Goal: Transaction & Acquisition: Purchase product/service

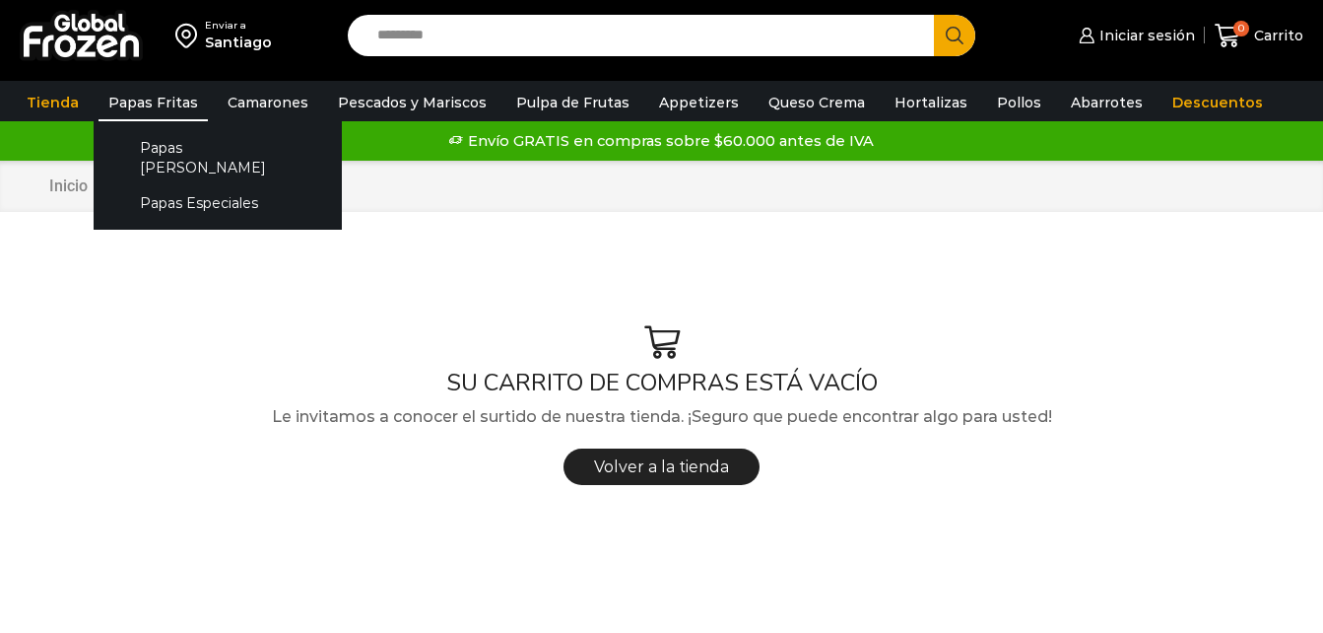
click at [137, 102] on link "Papas Fritas" at bounding box center [153, 102] width 109 height 37
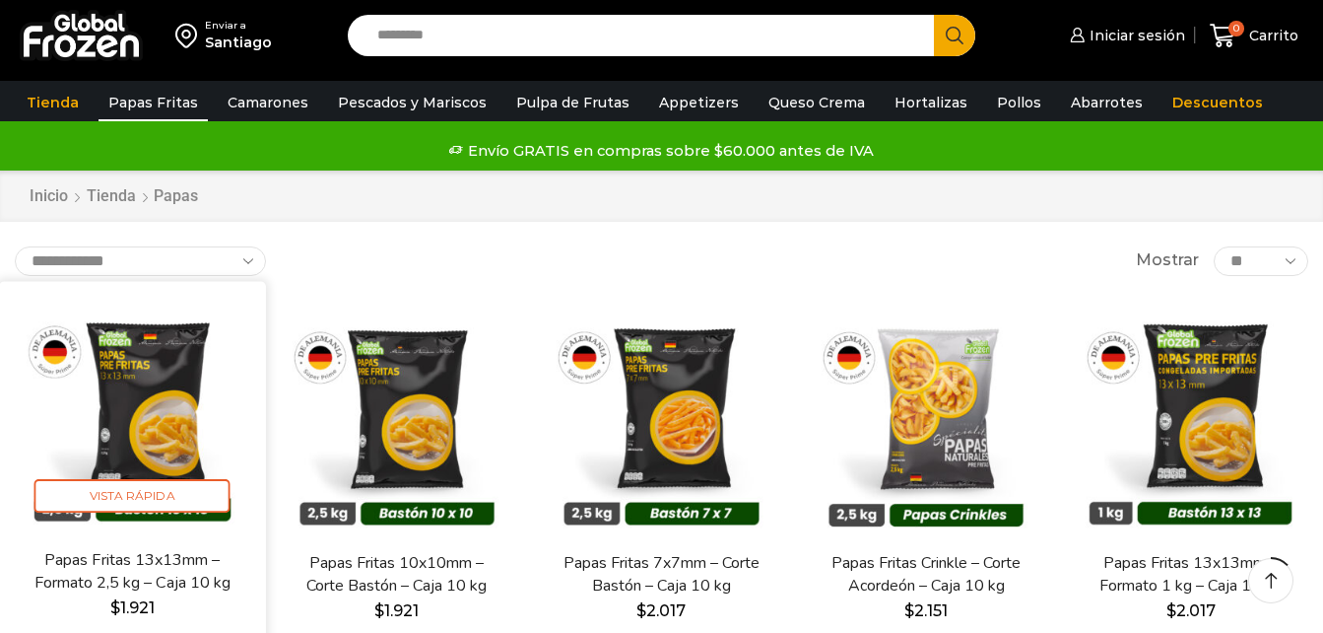
scroll to position [194, 0]
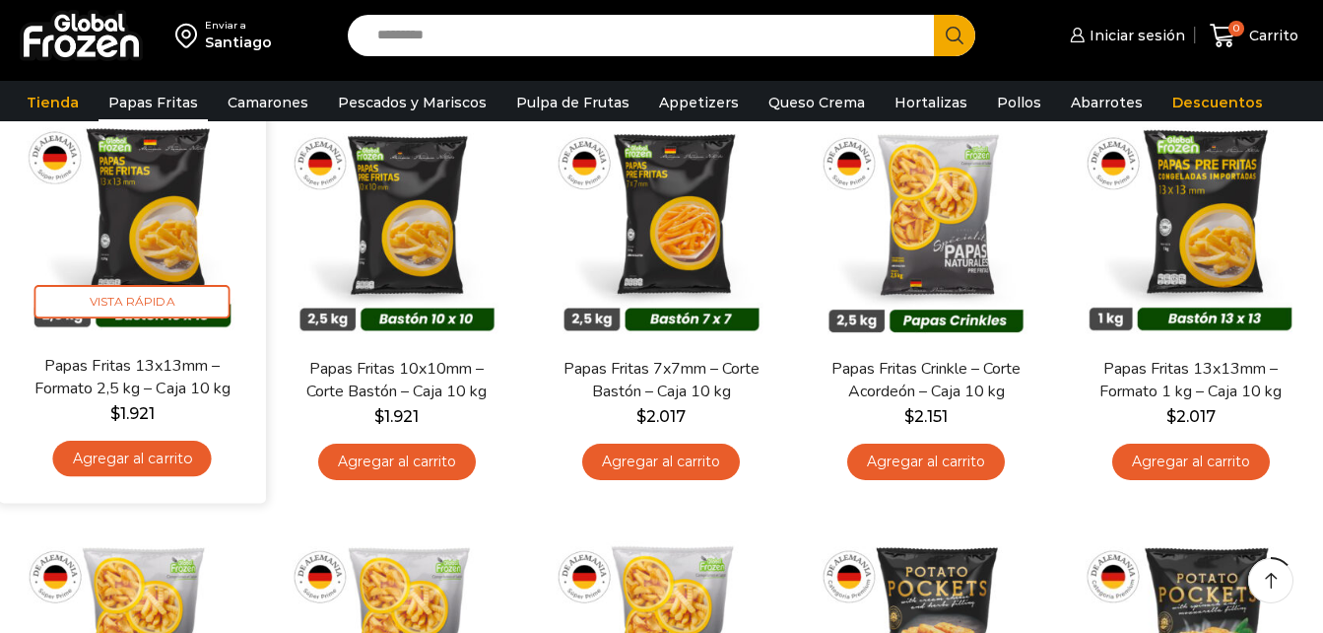
click at [178, 460] on link "Agregar al carrito" at bounding box center [132, 458] width 159 height 36
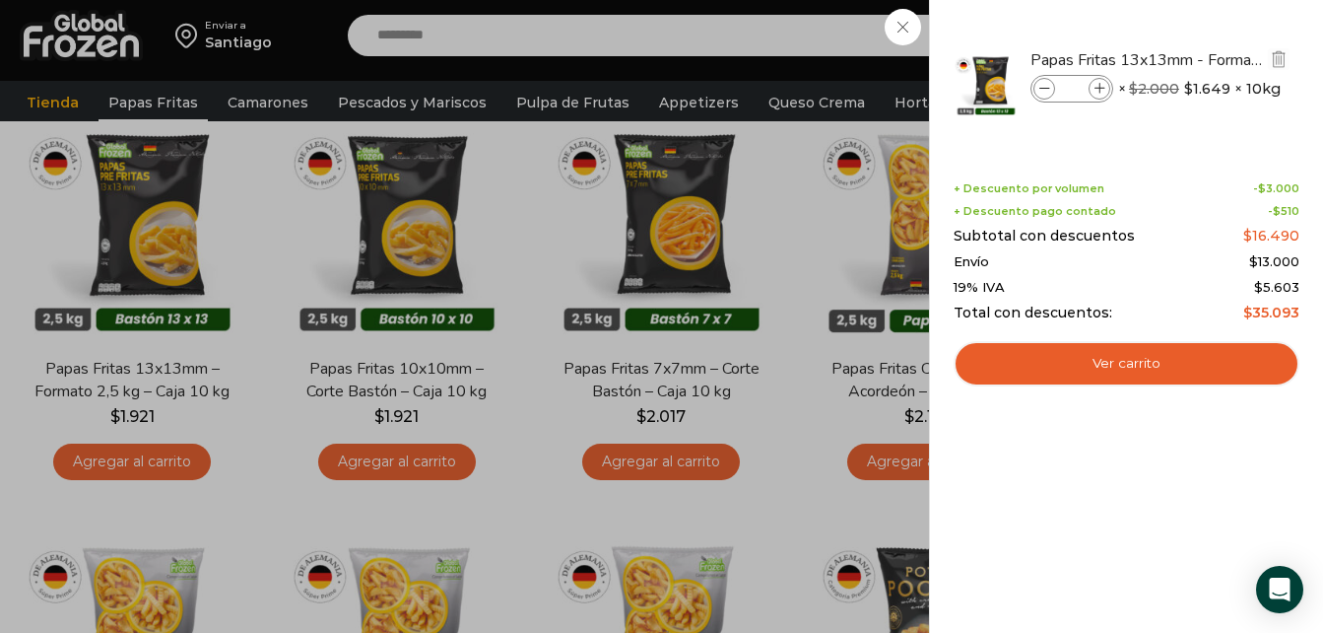
click at [1097, 90] on icon at bounding box center [1100, 89] width 11 height 11
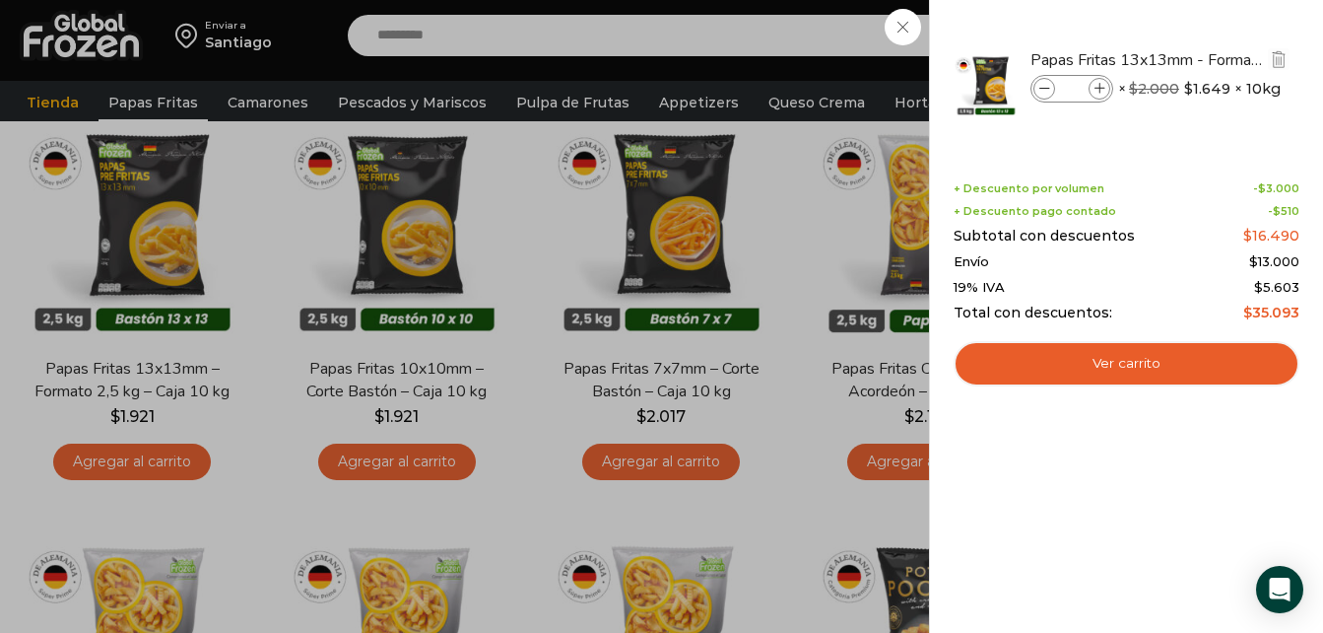
click at [1097, 90] on icon at bounding box center [1100, 89] width 11 height 11
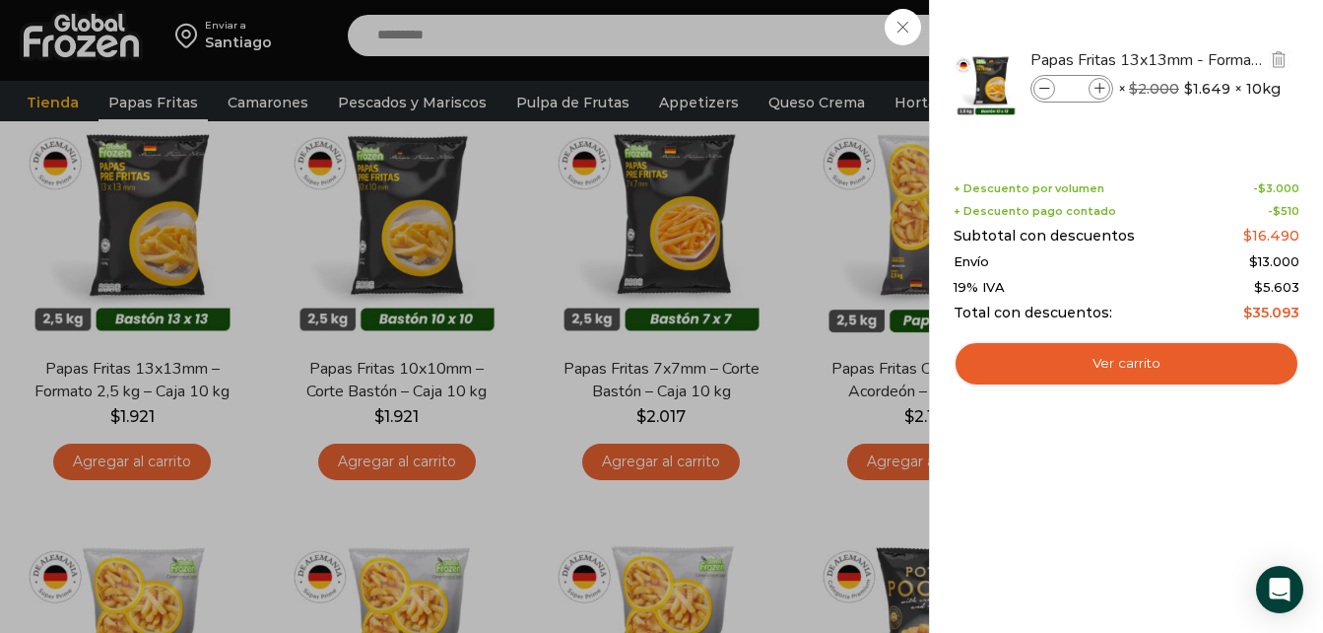
click at [1097, 90] on icon at bounding box center [1100, 89] width 11 height 11
type input "**"
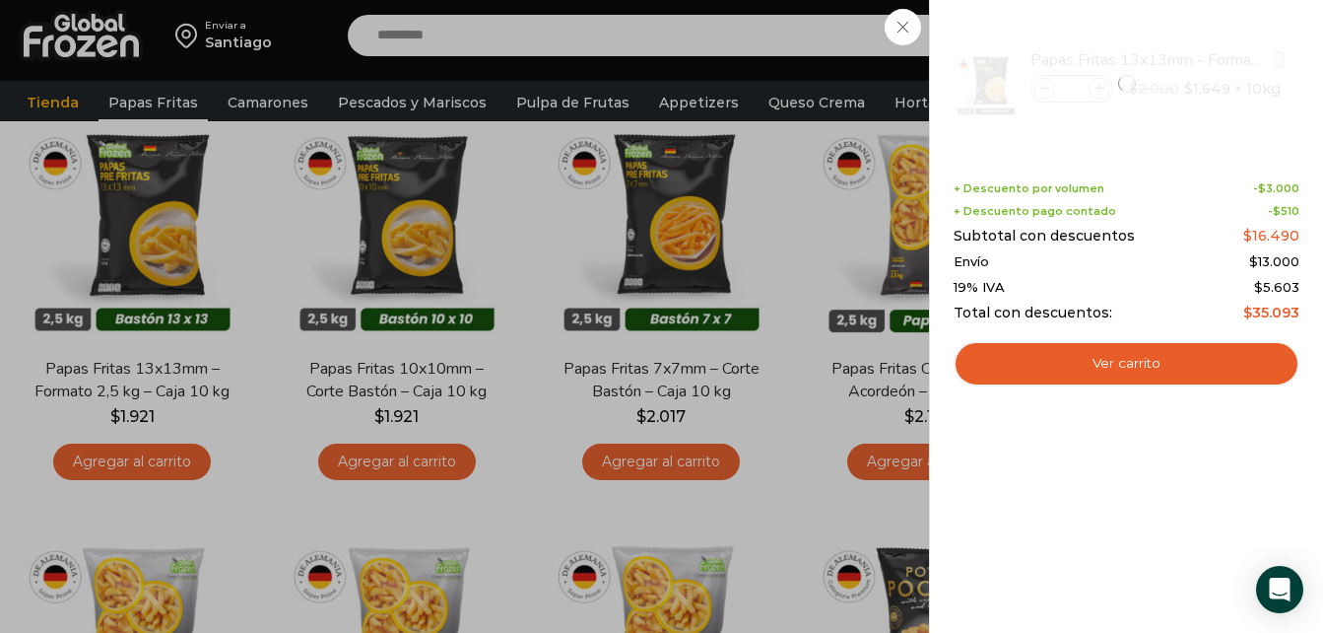
click at [1047, 91] on li "Papas Fritas 13x13mm - Formato 2,5 kg - Caja 10 kg Papas Fritas 13x13mm - Forma…" at bounding box center [1127, 84] width 350 height 108
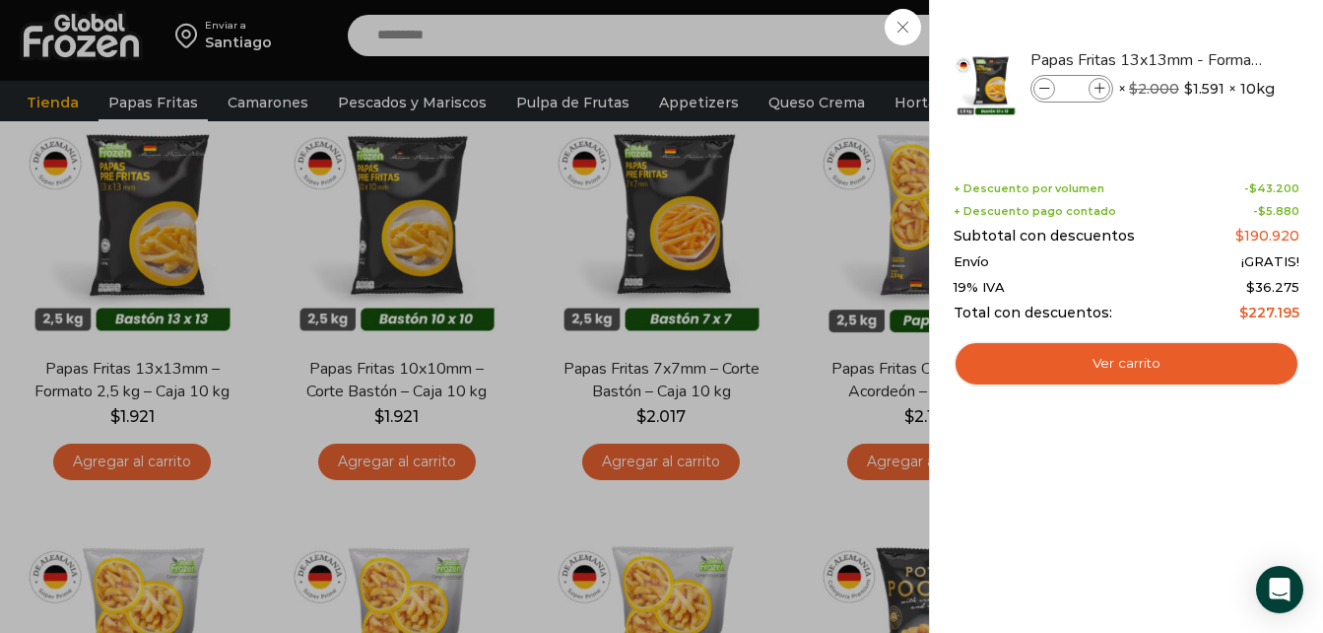
click at [1047, 91] on icon at bounding box center [1045, 89] width 11 height 11
type input "**"
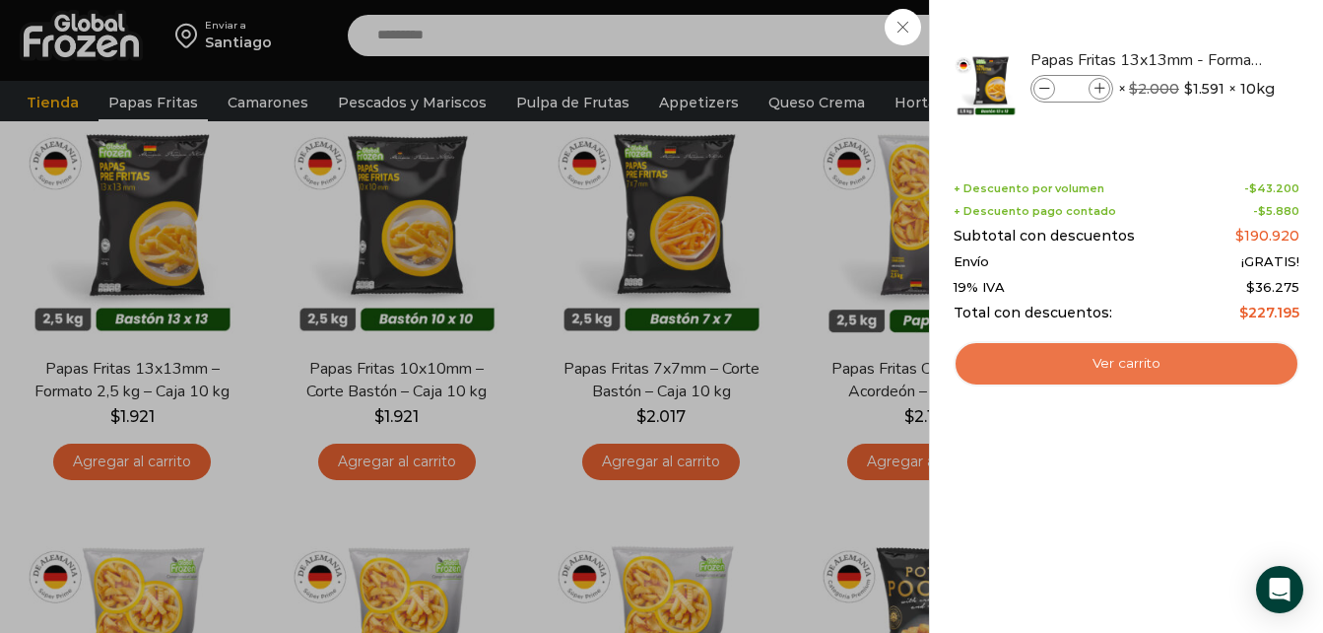
click at [1103, 357] on link "Ver carrito" at bounding box center [1127, 363] width 346 height 45
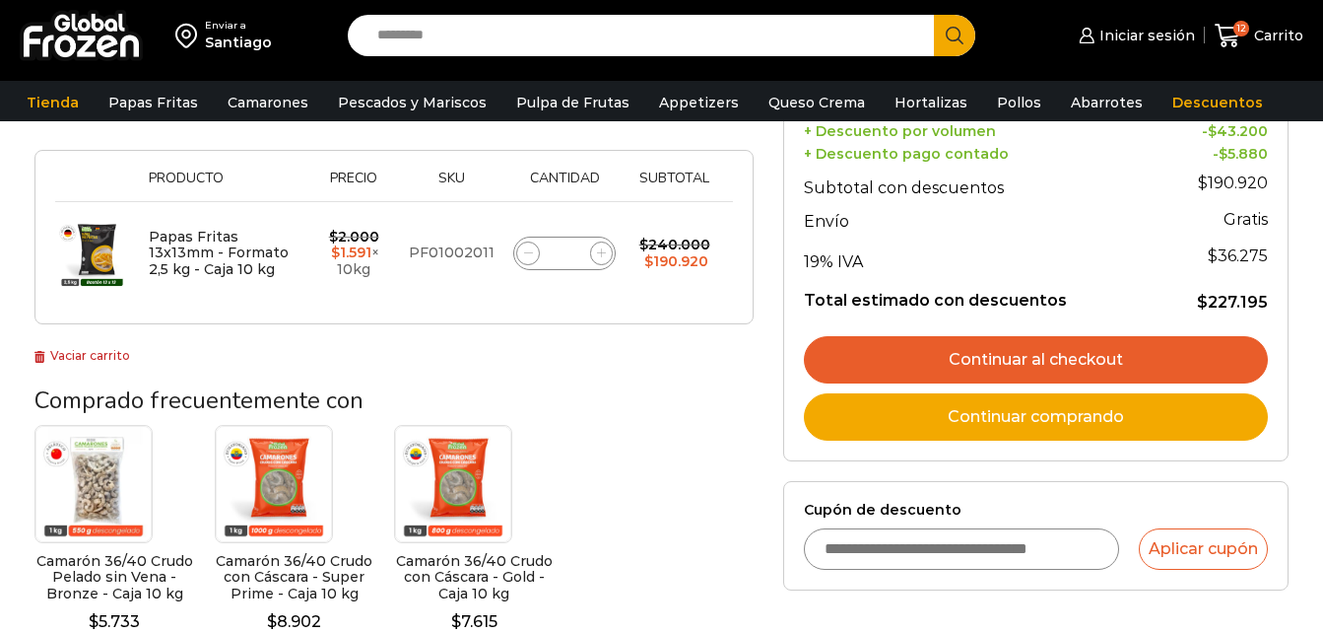
scroll to position [307, 0]
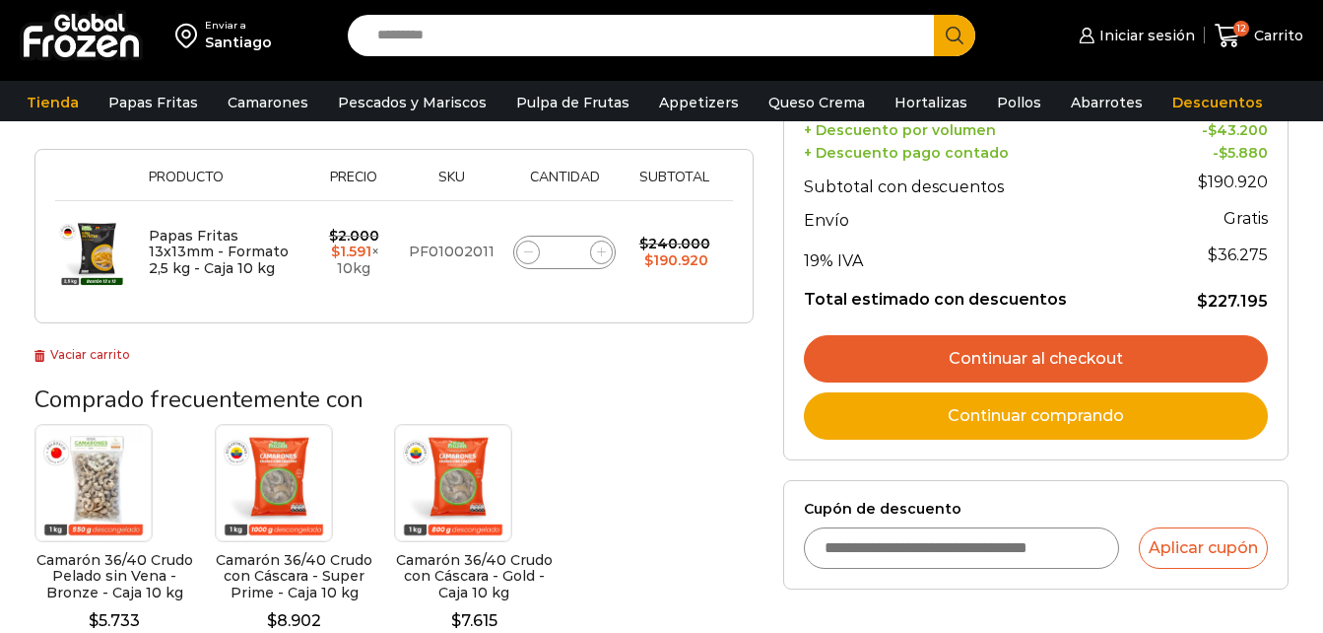
click at [947, 356] on link "Continuar al checkout" at bounding box center [1036, 358] width 464 height 47
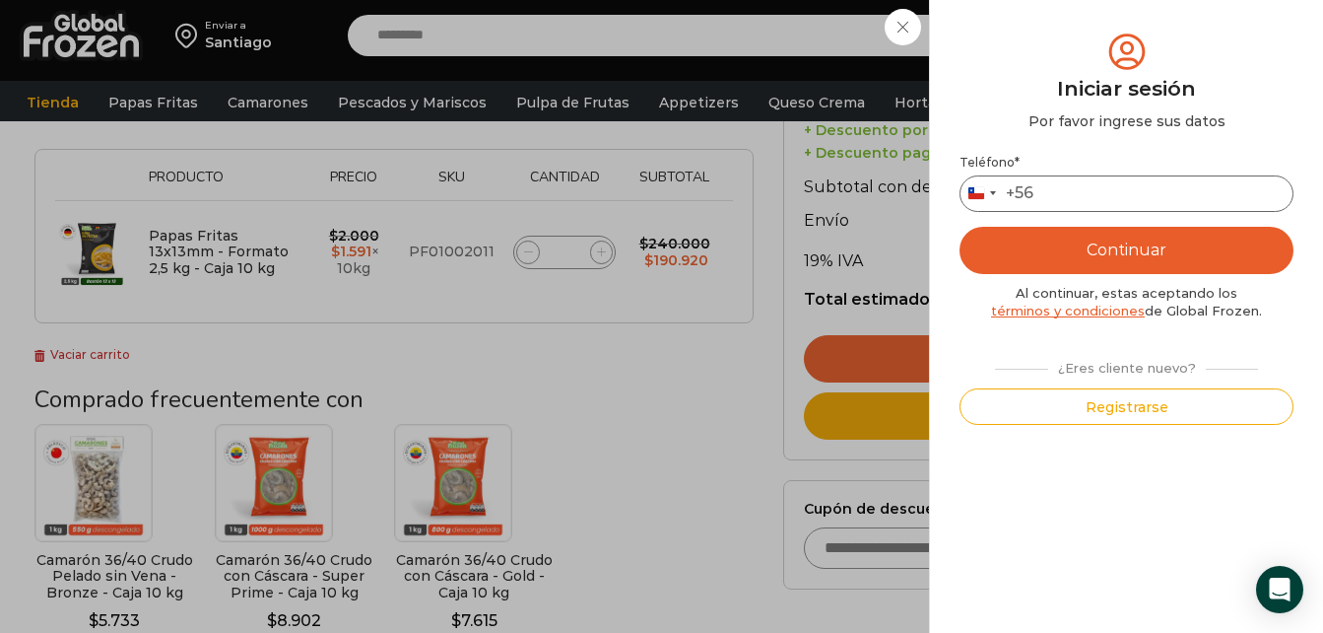
click at [1075, 183] on input "Teléfono *" at bounding box center [1127, 193] width 334 height 36
type input "*********"
click at [1122, 243] on button "Continuar" at bounding box center [1127, 250] width 334 height 47
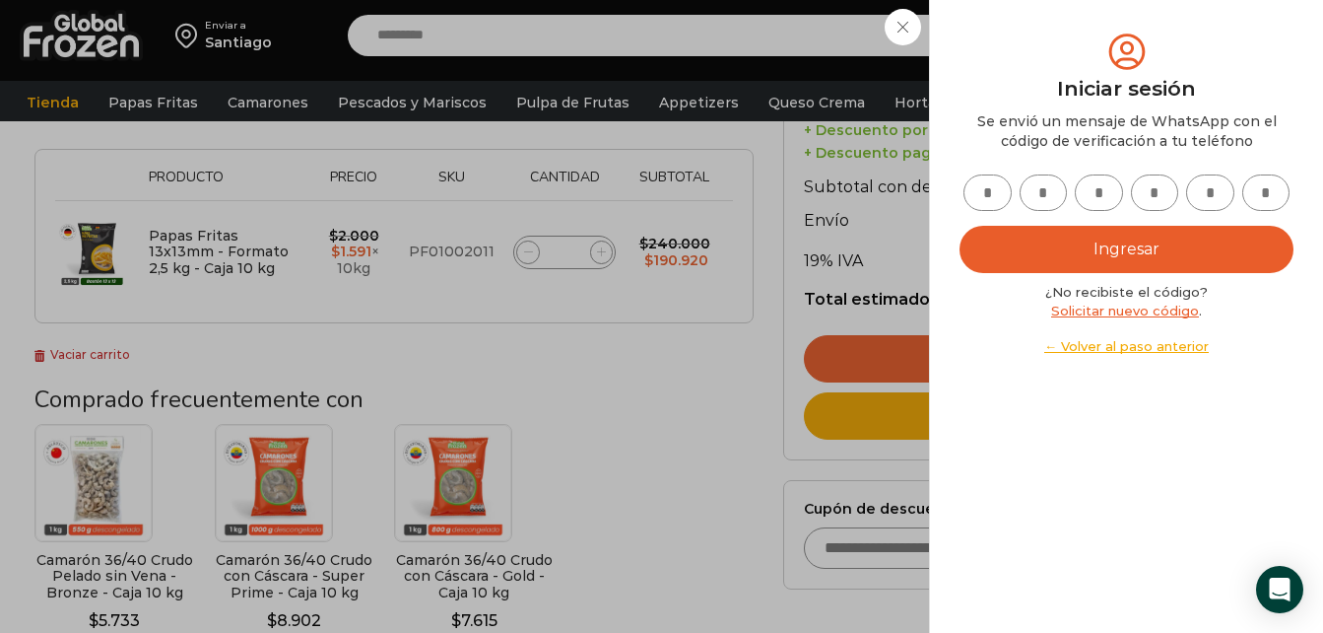
click at [1002, 190] on input "text" at bounding box center [988, 192] width 48 height 36
type input "*"
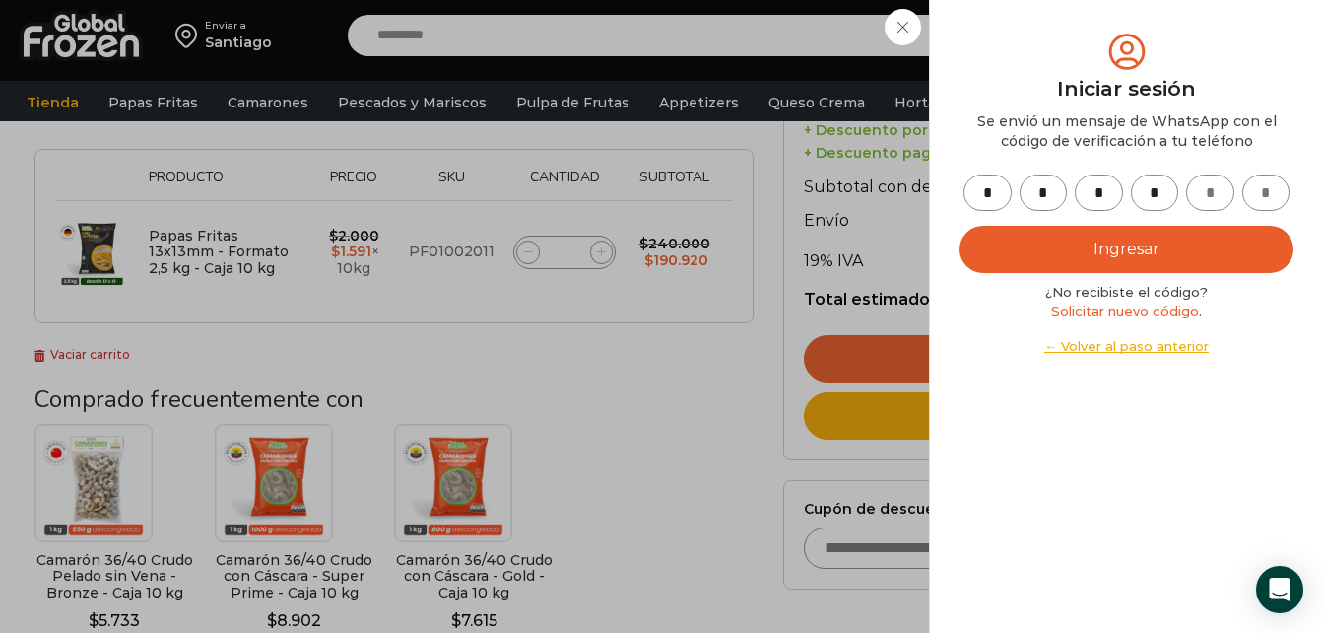
type input "*"
click at [1080, 255] on button "Ingresar" at bounding box center [1127, 249] width 334 height 47
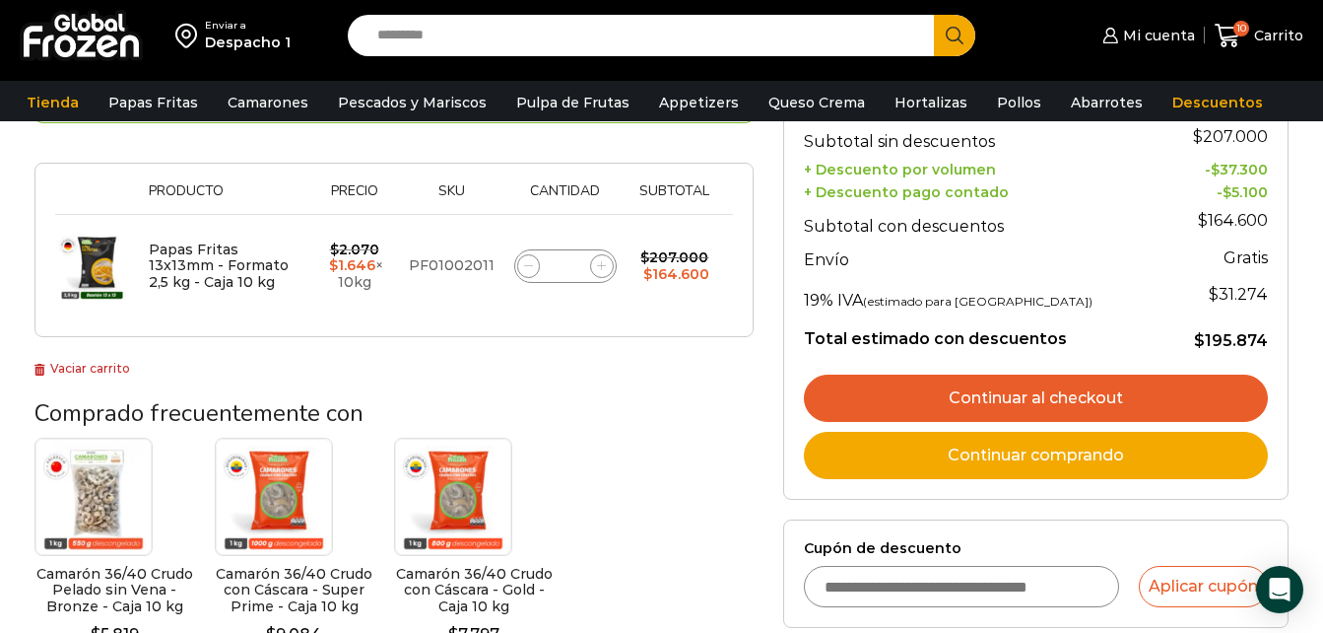
scroll to position [300, 0]
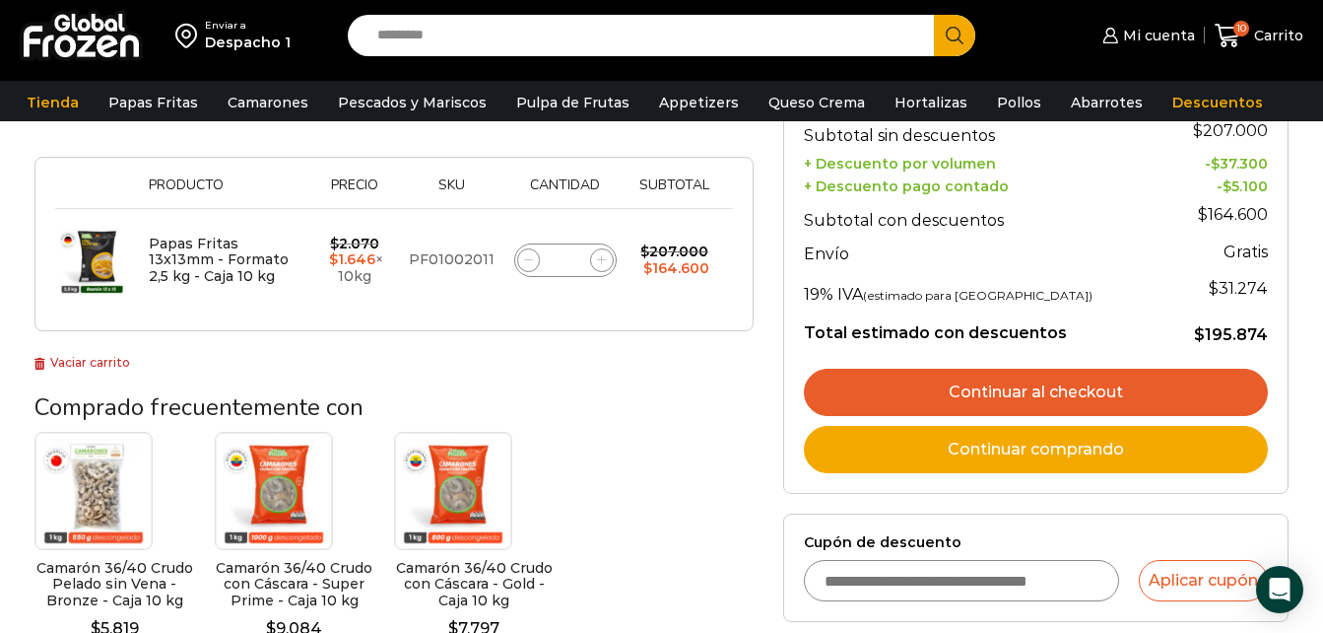
click at [999, 390] on link "Continuar al checkout" at bounding box center [1036, 392] width 464 height 47
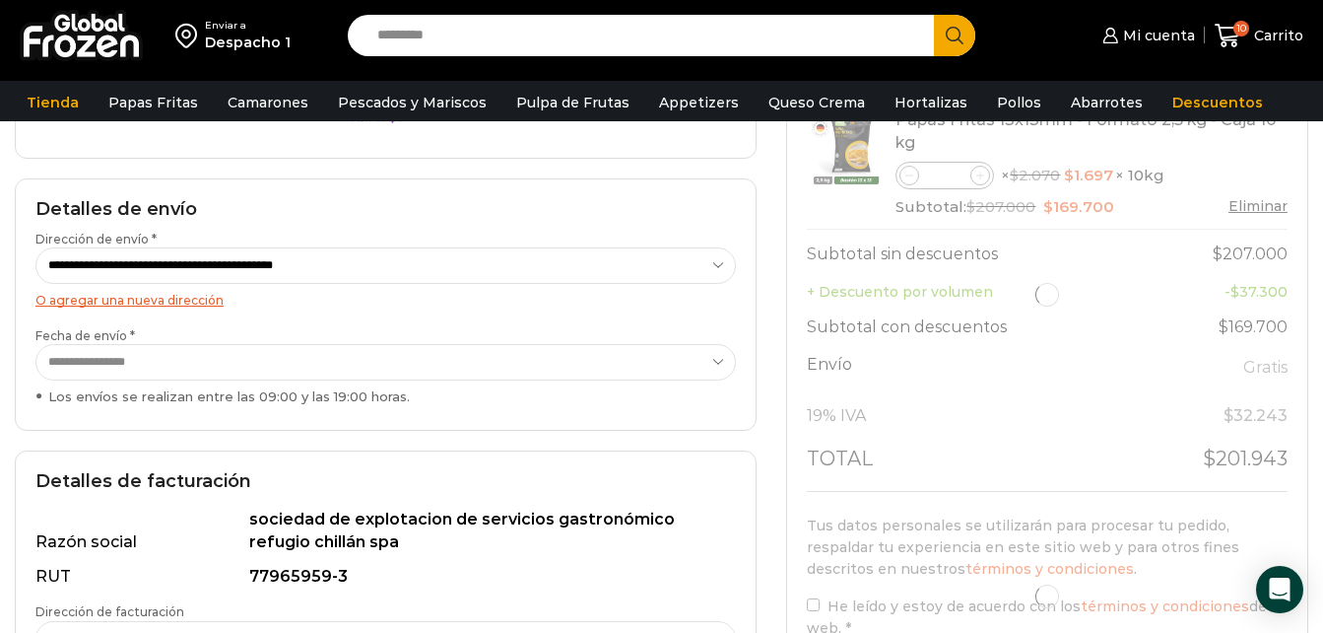
scroll to position [277, 0]
select select "*"
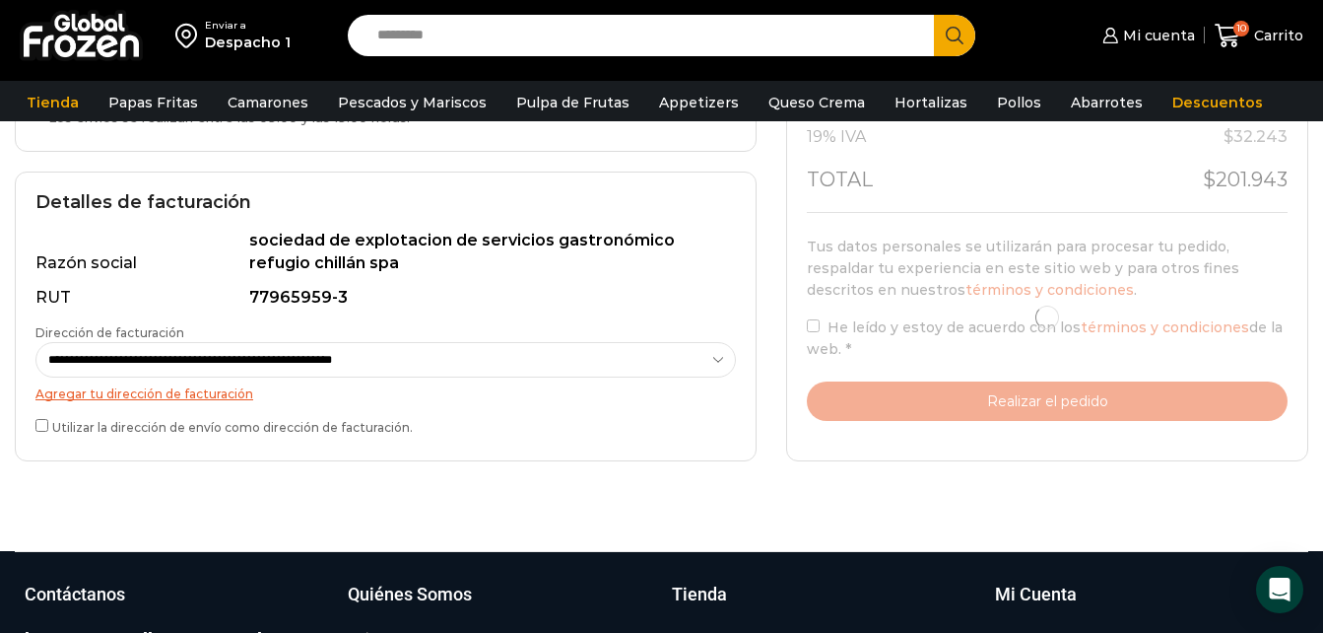
scroll to position [556, 0]
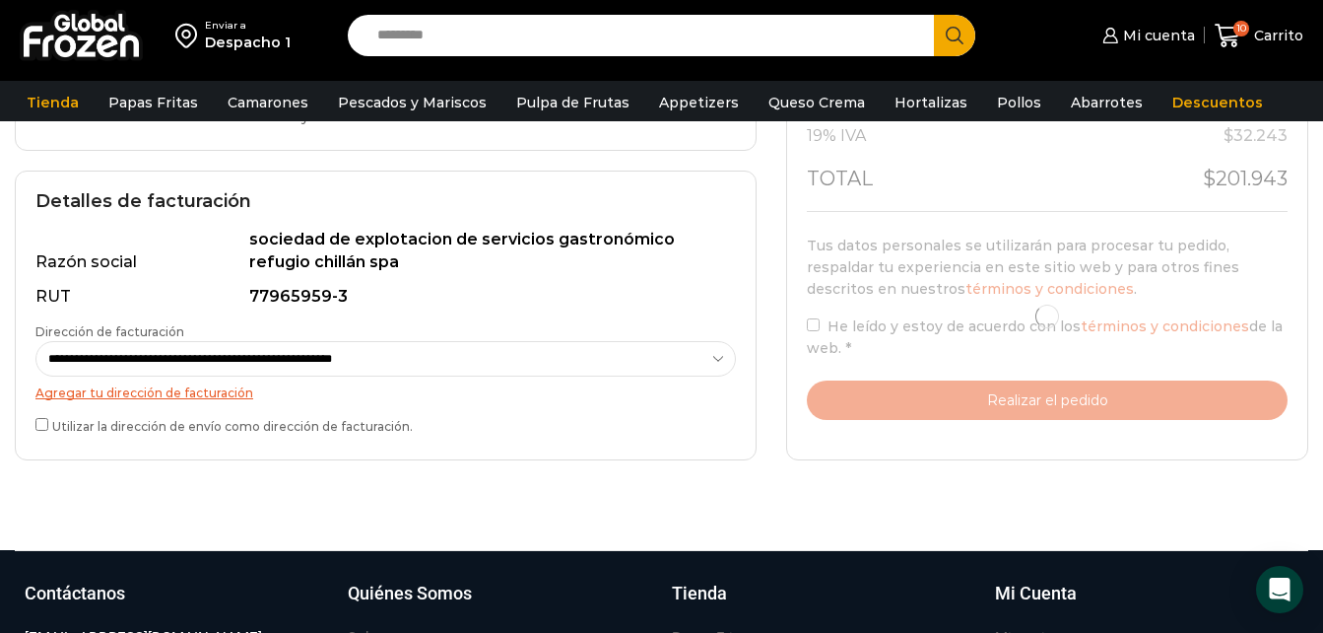
click at [218, 358] on select "**********" at bounding box center [385, 359] width 701 height 36
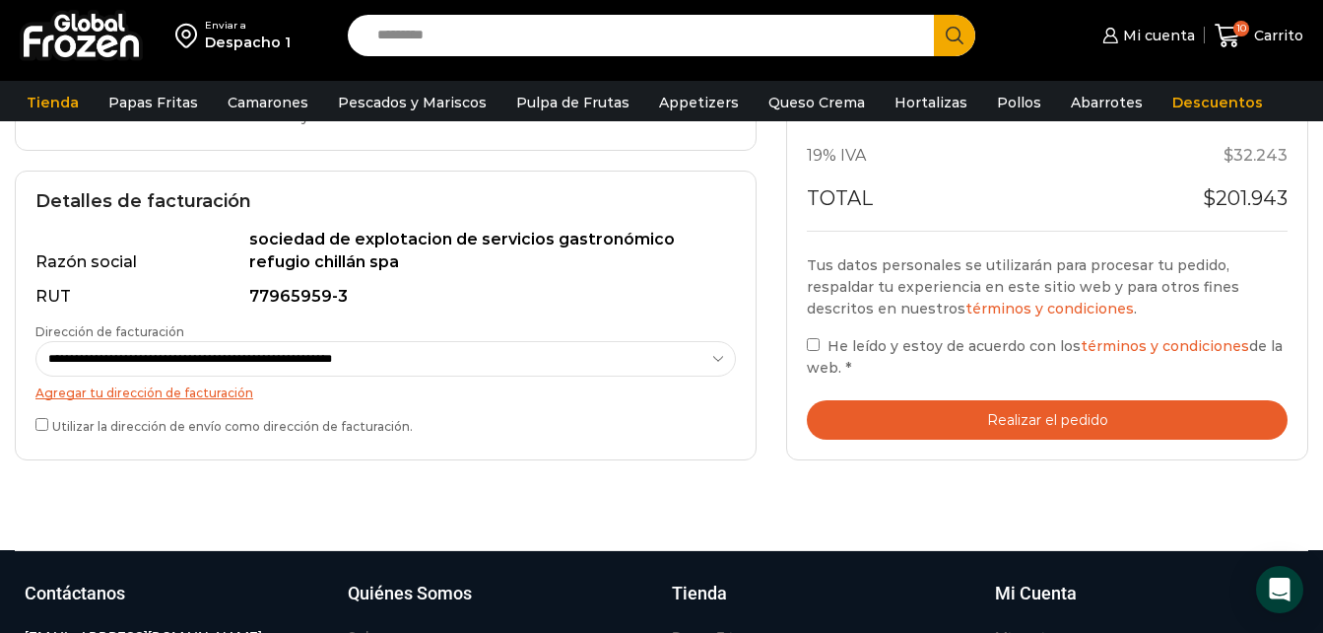
select select "*"
click at [35, 341] on select "**********" at bounding box center [385, 359] width 701 height 36
click at [1035, 412] on button "Realizar el pedido" at bounding box center [1047, 420] width 481 height 40
